Goal: Transaction & Acquisition: Obtain resource

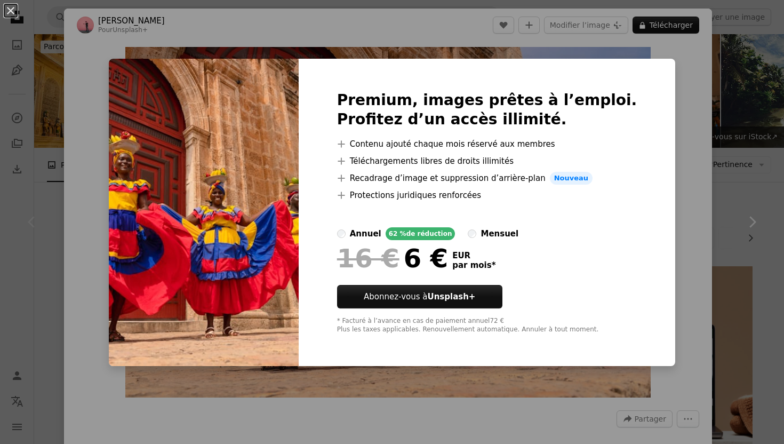
click at [735, 169] on div "An X shape Premium, images prêtes à l’emploi. Profitez d’un accès illimité. A p…" at bounding box center [392, 222] width 784 height 444
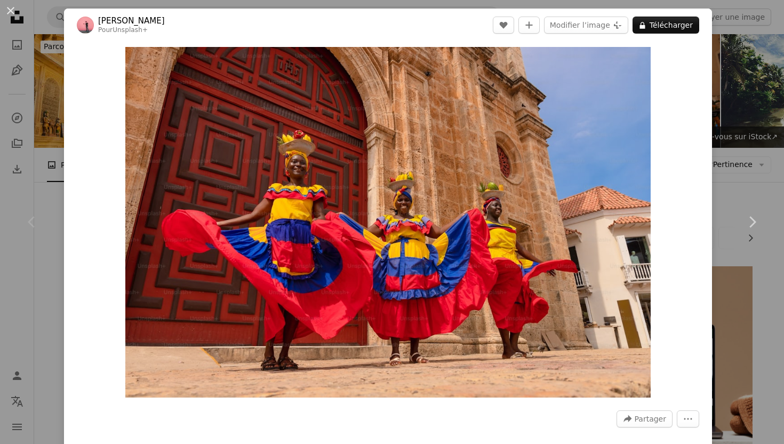
click at [735, 169] on div "An X shape Chevron left Chevron right [PERSON_NAME] Pour Unsplash+ A heart A pl…" at bounding box center [392, 222] width 784 height 444
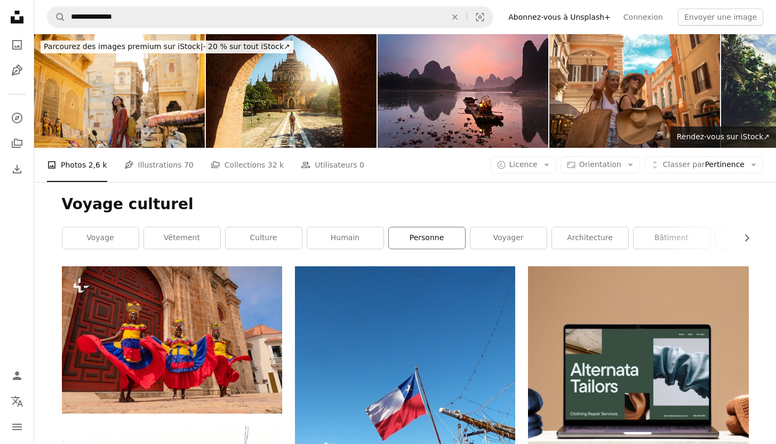
scroll to position [22, 0]
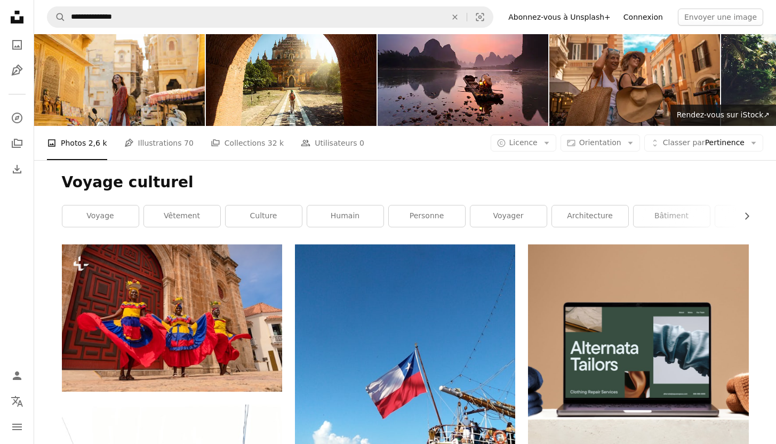
click at [643, 17] on link "Connexion" at bounding box center [643, 17] width 52 height 17
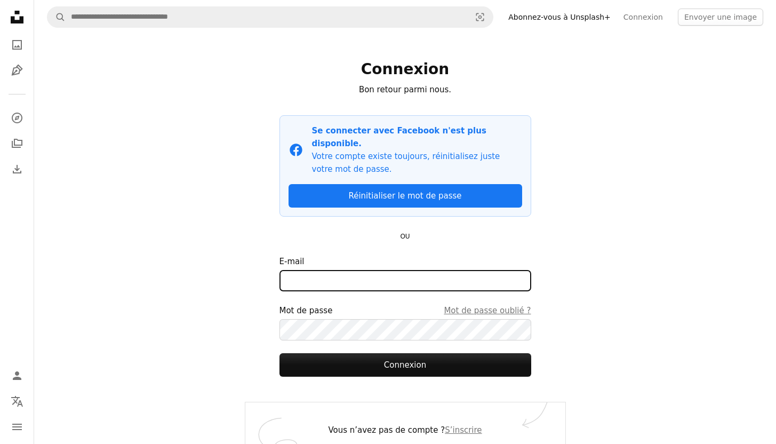
click at [320, 270] on input "E-mail" at bounding box center [405, 280] width 252 height 21
type input "**********"
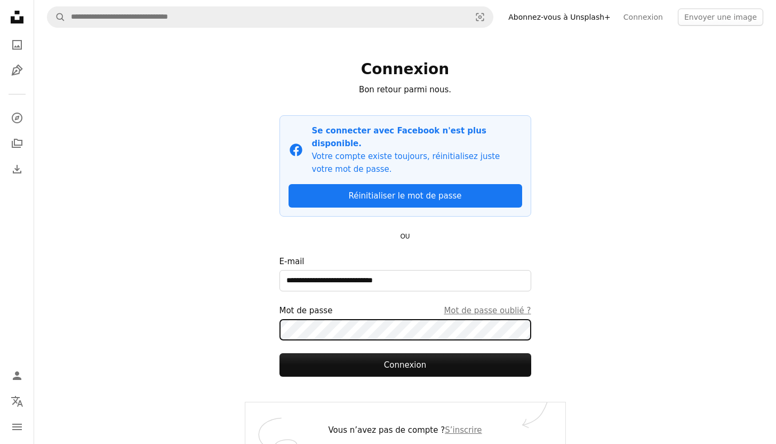
scroll to position [1, 0]
